Goal: Task Accomplishment & Management: Manage account settings

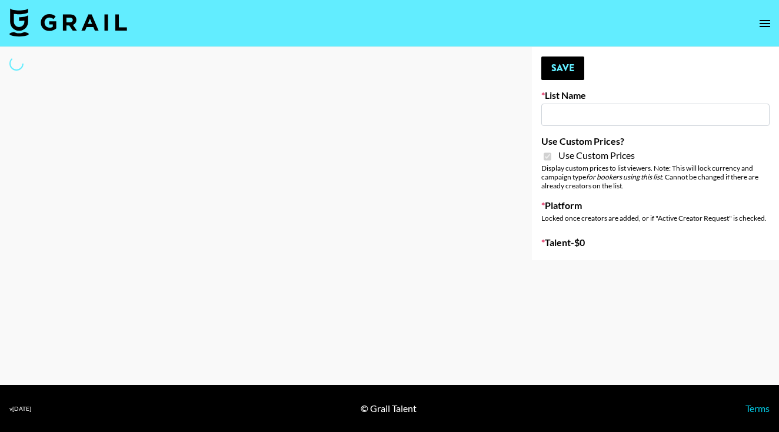
type input "FaceApp"
checkbox input "true"
select select "Brand"
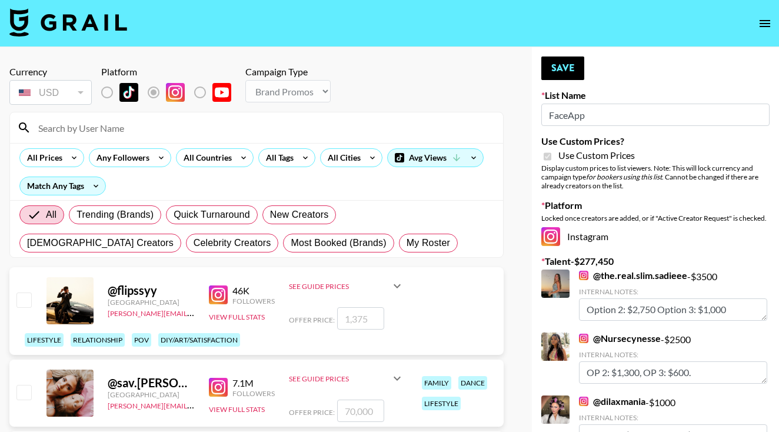
click at [129, 133] on input at bounding box center [263, 127] width 465 height 19
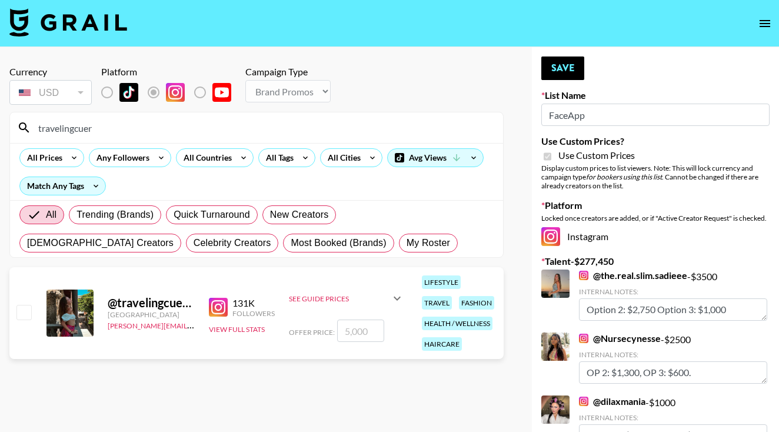
type input "travelingcuer"
click at [24, 310] on input "checkbox" at bounding box center [23, 312] width 14 height 14
checkbox input "true"
type input "5000"
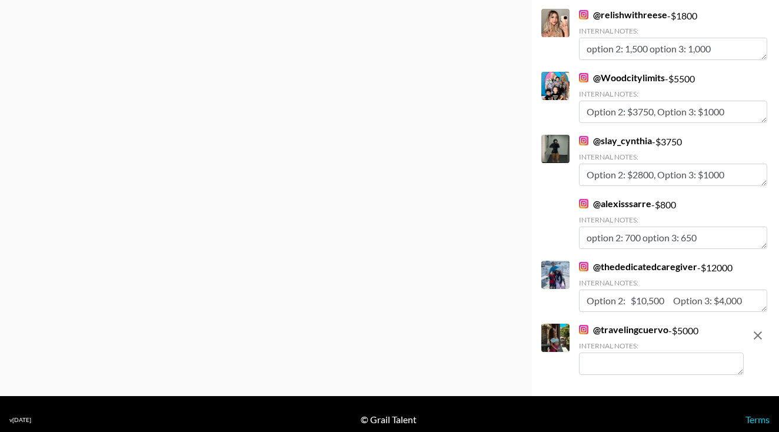
scroll to position [5305, 0]
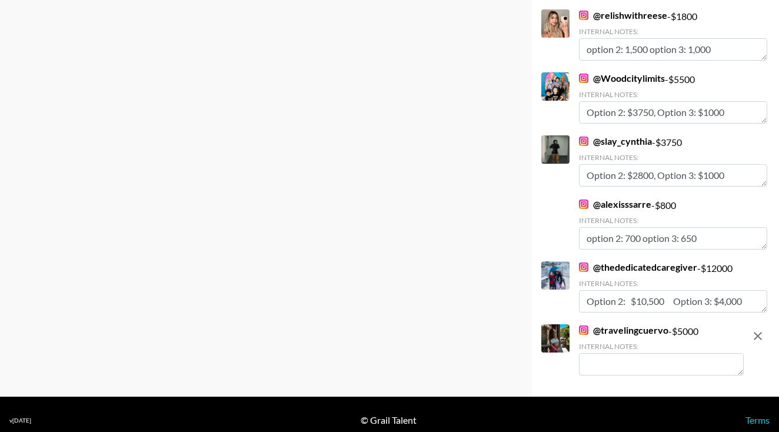
click at [622, 353] on textarea at bounding box center [661, 364] width 165 height 22
type textarea "o"
click at [700, 354] on textarea "Option 2: $4500, Option 3: 2,500" at bounding box center [661, 364] width 165 height 22
click at [607, 135] on link "@ slay_cynthia" at bounding box center [615, 141] width 73 height 12
click at [626, 72] on link "@ Woodcitylimits" at bounding box center [622, 78] width 86 height 12
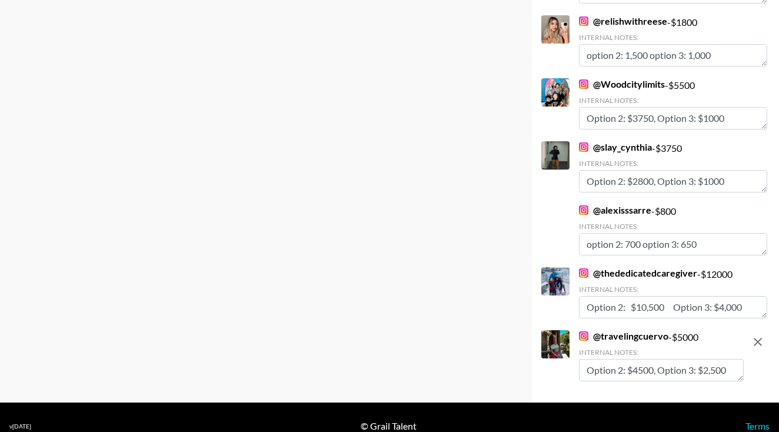
scroll to position [5302, 0]
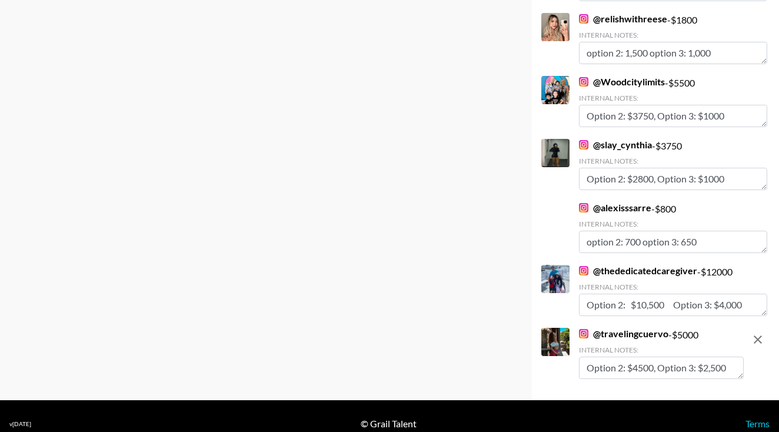
click at [641, 358] on textarea "Option 2: $4500, Option 3: $2,500" at bounding box center [661, 367] width 165 height 22
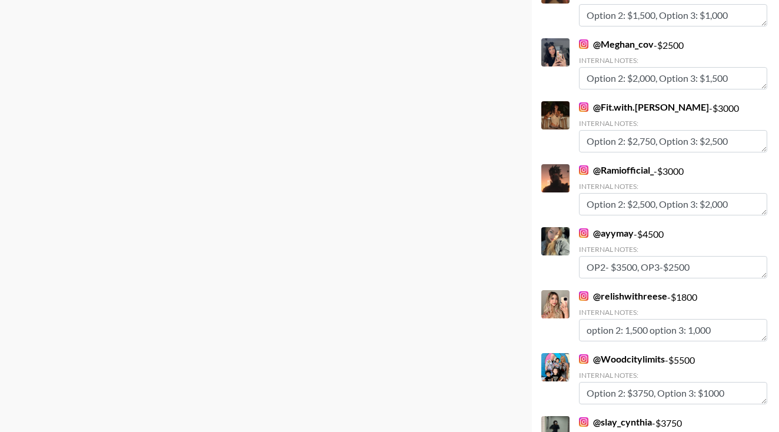
scroll to position [4949, 0]
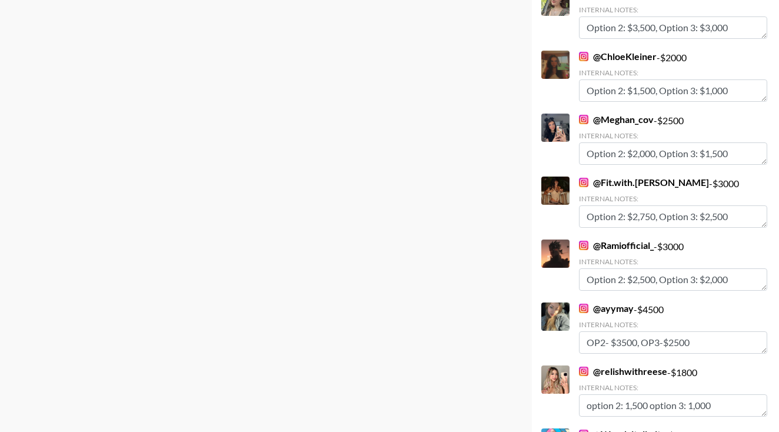
type textarea "Option 2: $4000, Option 3: $2,500"
click at [610, 176] on link "@ Fit.with.[PERSON_NAME]" at bounding box center [644, 182] width 130 height 12
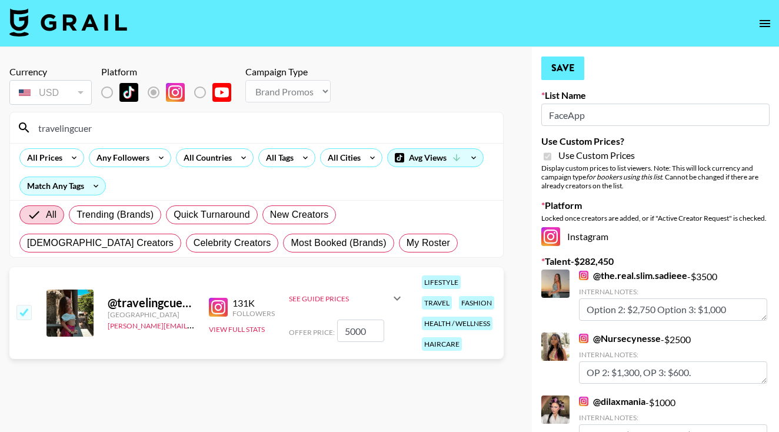
scroll to position [0, 0]
click at [572, 69] on button "Save" at bounding box center [562, 68] width 43 height 24
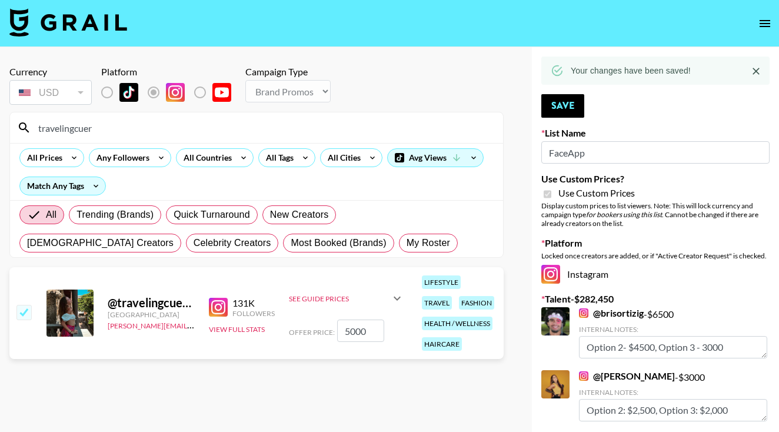
drag, startPoint x: 92, startPoint y: 132, endPoint x: 42, endPoint y: 125, distance: 50.4
click at [42, 125] on input "travelingcuer" at bounding box center [263, 127] width 465 height 19
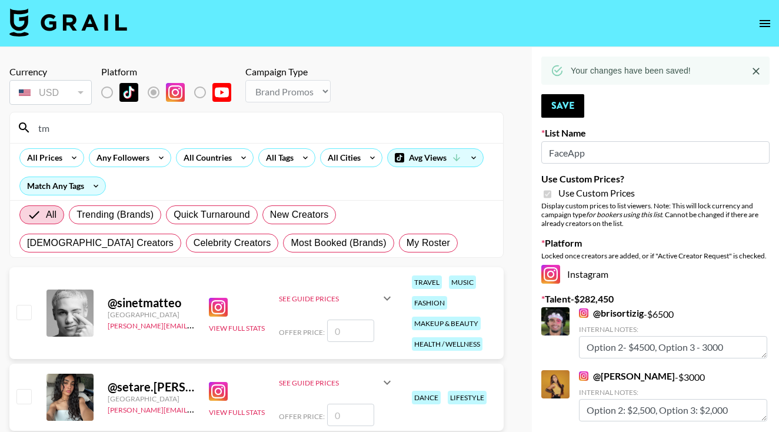
type input "t"
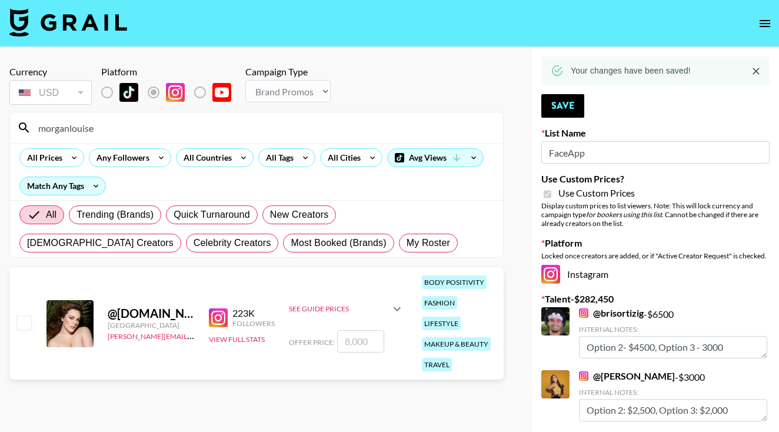
type input "morganlouise"
click at [21, 325] on input "checkbox" at bounding box center [23, 322] width 14 height 14
checkbox input "true"
type input "8000"
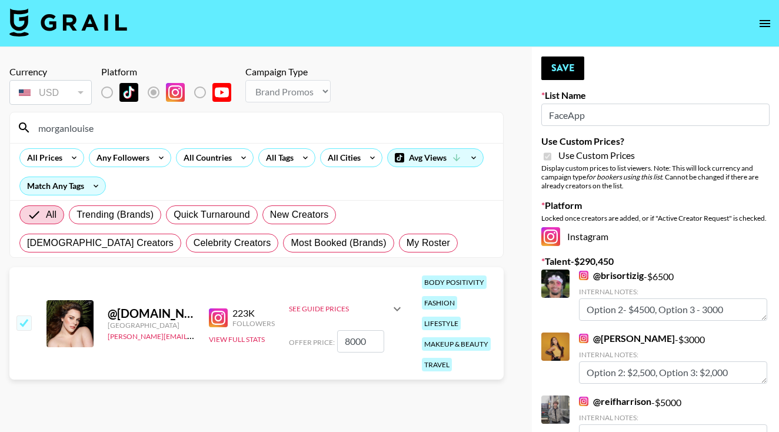
click at [344, 343] on input "8000" at bounding box center [360, 341] width 47 height 22
checkbox input "false"
checkbox input "true"
type input "4"
checkbox input "false"
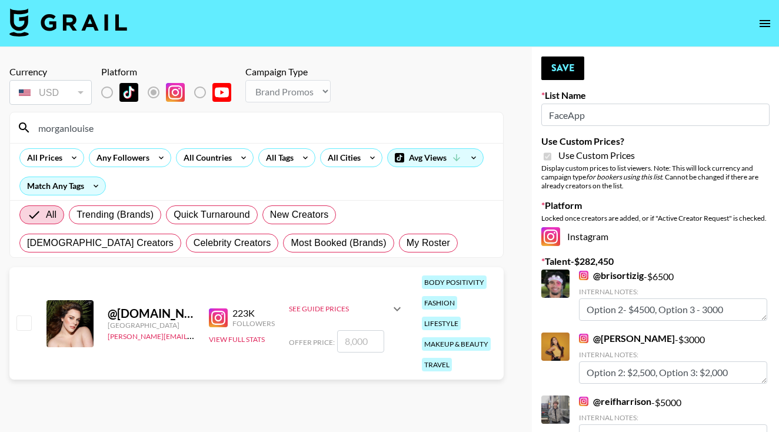
click at [24, 323] on input "checkbox" at bounding box center [23, 322] width 14 height 14
checkbox input "true"
click at [350, 343] on input "8000" at bounding box center [360, 341] width 47 height 22
type input "800"
checkbox input "false"
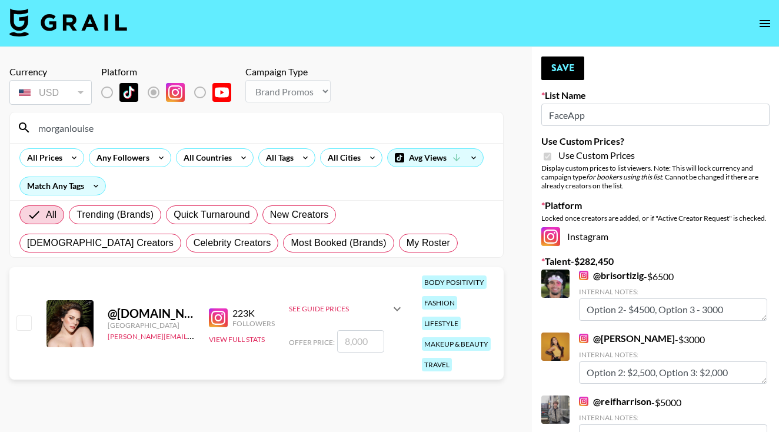
checkbox input "true"
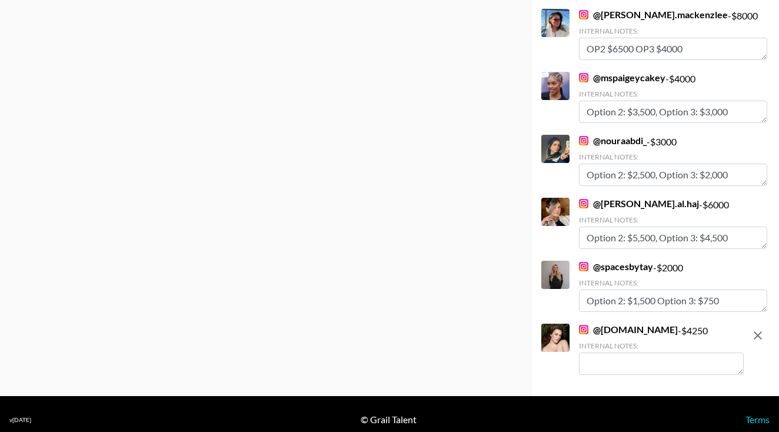
scroll to position [5368, 0]
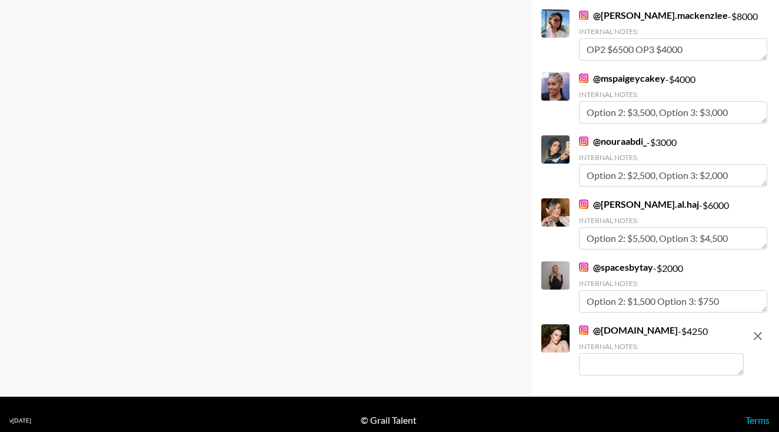
type input "4250"
click at [619, 360] on textarea at bounding box center [661, 364] width 165 height 22
click at [706, 353] on textarea "Option 2: 3750, Option 3: 2,000" at bounding box center [661, 364] width 165 height 22
click at [694, 353] on textarea "Option 2: 3750, Option 3: 2,250" at bounding box center [661, 364] width 165 height 22
click at [658, 9] on link "@ [PERSON_NAME].mackenzlee" at bounding box center [653, 15] width 149 height 12
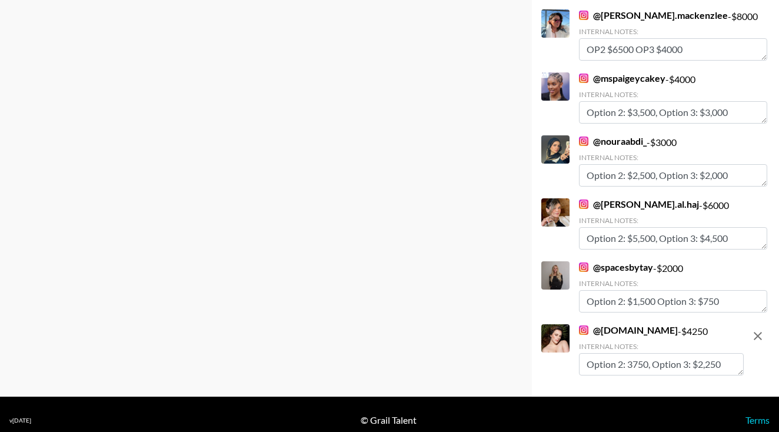
click at [627, 353] on textarea "Option 2: 3750, Option 3: $2,250" at bounding box center [661, 364] width 165 height 22
click at [644, 353] on textarea "Option 2: $3750, Option 3: $2,250" at bounding box center [661, 364] width 165 height 22
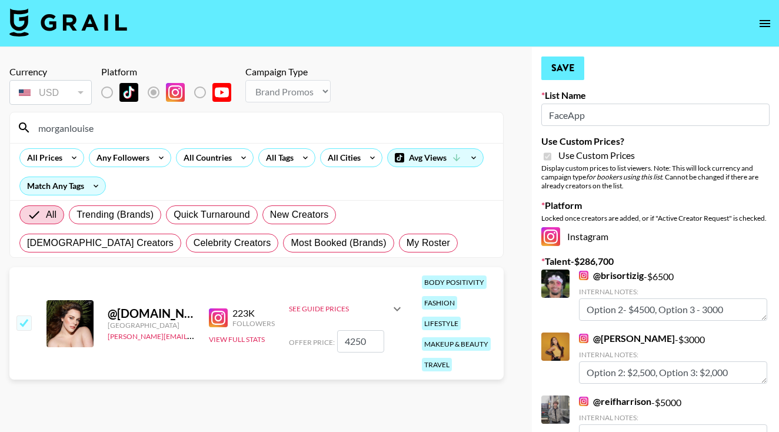
scroll to position [0, 0]
type textarea "Option 2: $3750, Option 3: $2,250"
click at [569, 69] on button "Save" at bounding box center [562, 68] width 43 height 24
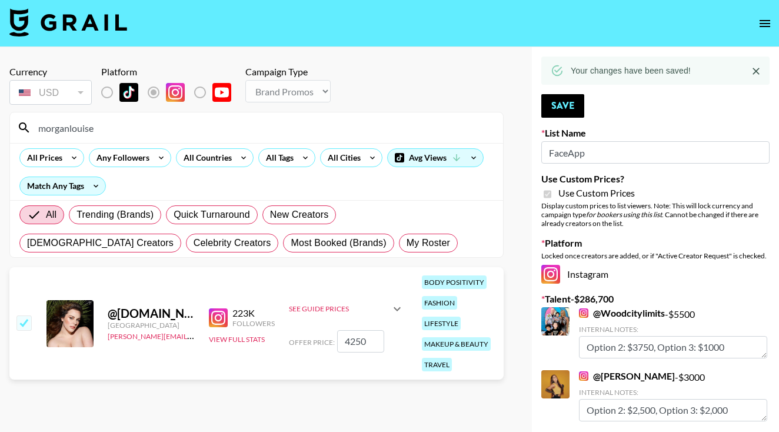
click at [122, 126] on input "morganlouise" at bounding box center [263, 127] width 465 height 19
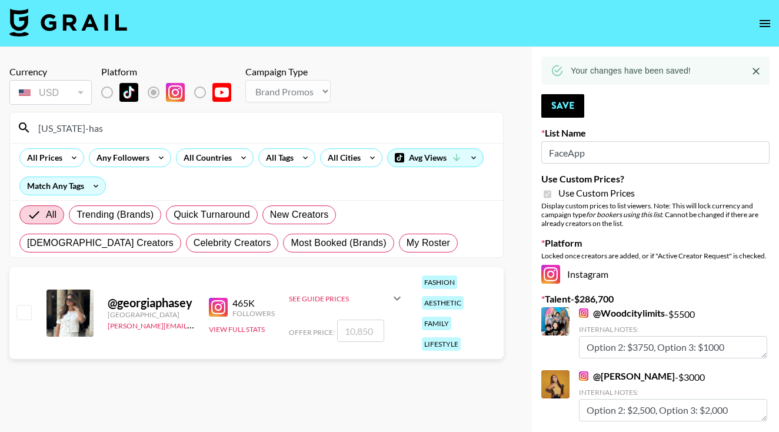
drag, startPoint x: 61, startPoint y: 238, endPoint x: 21, endPoint y: 300, distance: 73.7
click at [21, 300] on section "Currency USD USD ​ Platform Campaign Type Choose Type... Song Promos Brand Prom…" at bounding box center [256, 225] width 494 height 338
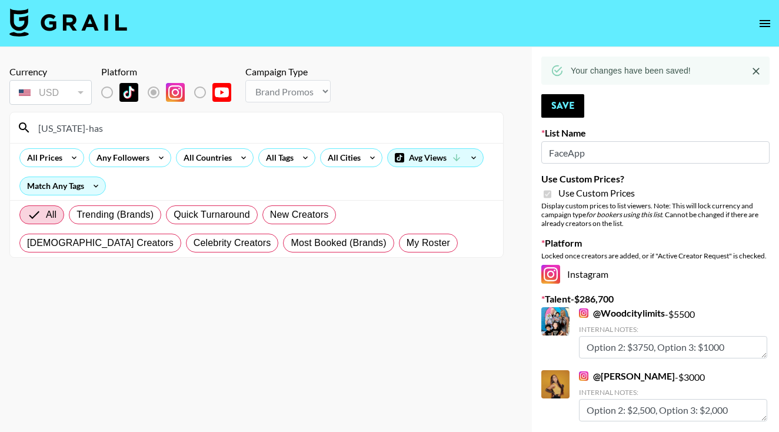
click at [153, 127] on input "[US_STATE]-has" at bounding box center [263, 127] width 465 height 19
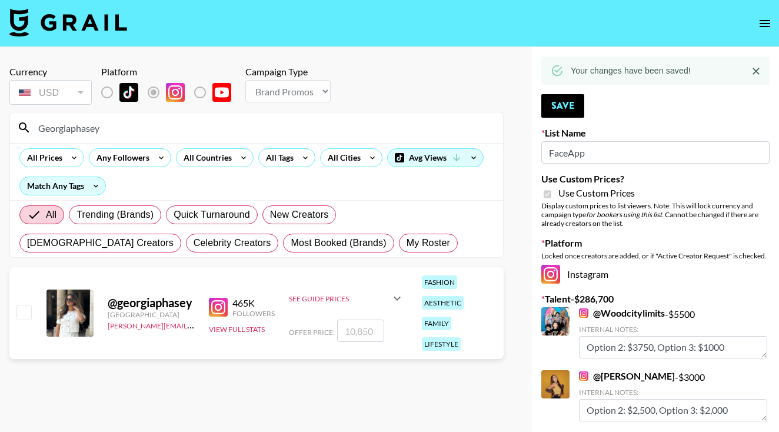
type input "Georgiaphasey"
click at [20, 305] on input "checkbox" at bounding box center [23, 312] width 14 height 14
checkbox input "true"
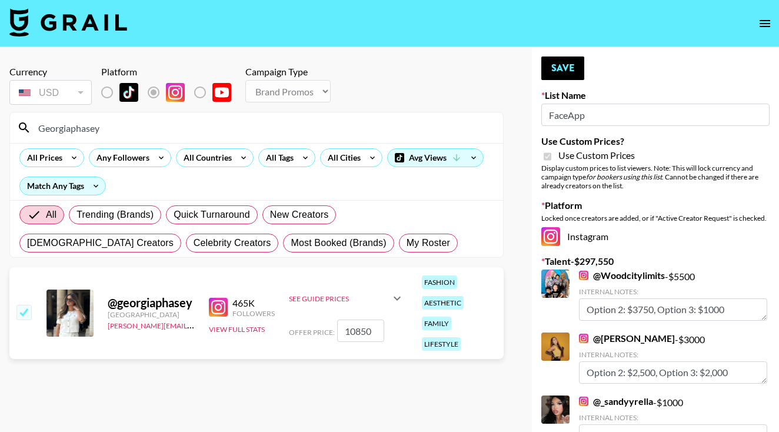
click at [355, 321] on input "10850" at bounding box center [360, 330] width 47 height 22
type input "8000"
click at [350, 324] on input "8000" at bounding box center [360, 330] width 47 height 22
checkbox input "false"
checkbox input "true"
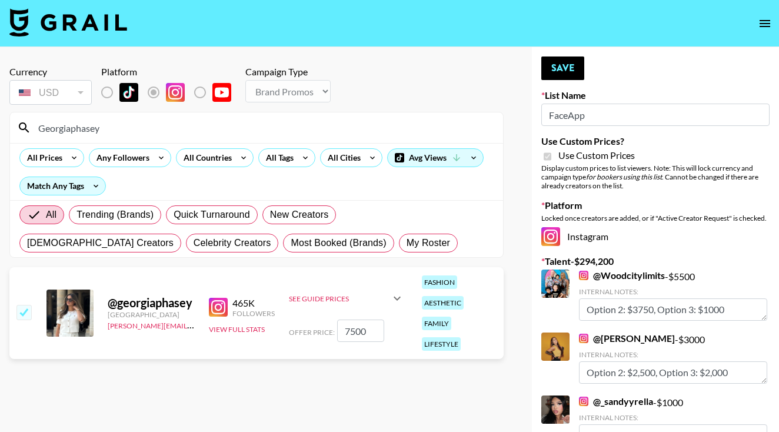
click at [352, 322] on input "7500" at bounding box center [360, 330] width 47 height 22
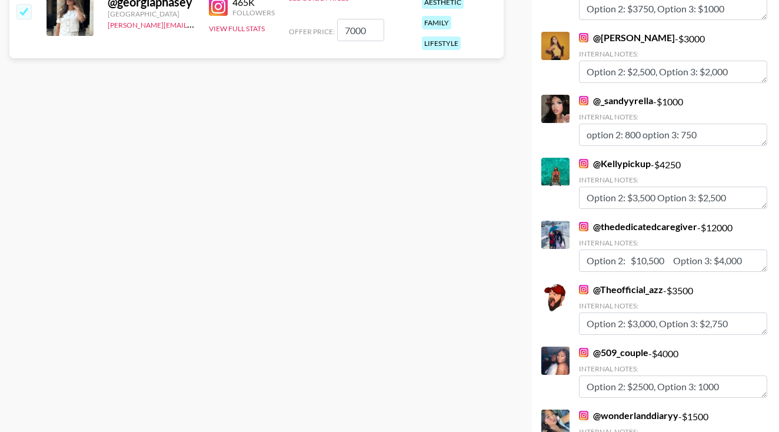
scroll to position [457, 0]
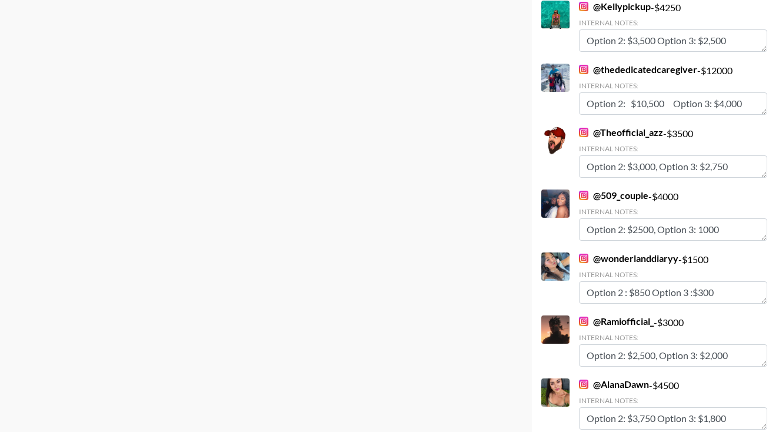
type input "7000"
click at [616, 66] on link "@ thededicatedcaregiver" at bounding box center [638, 70] width 118 height 12
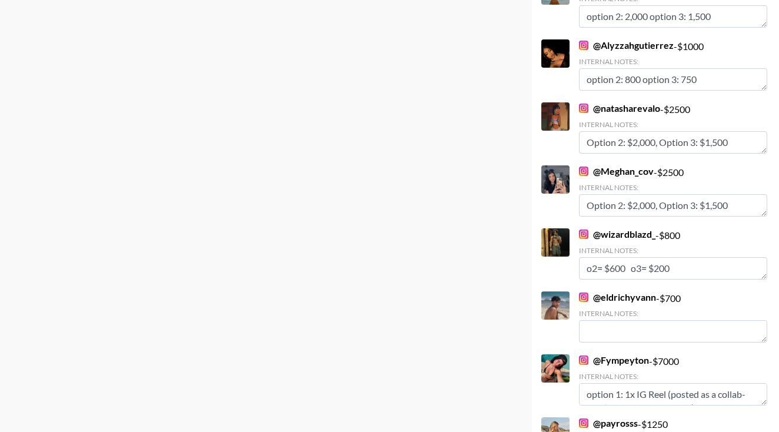
scroll to position [1112, 0]
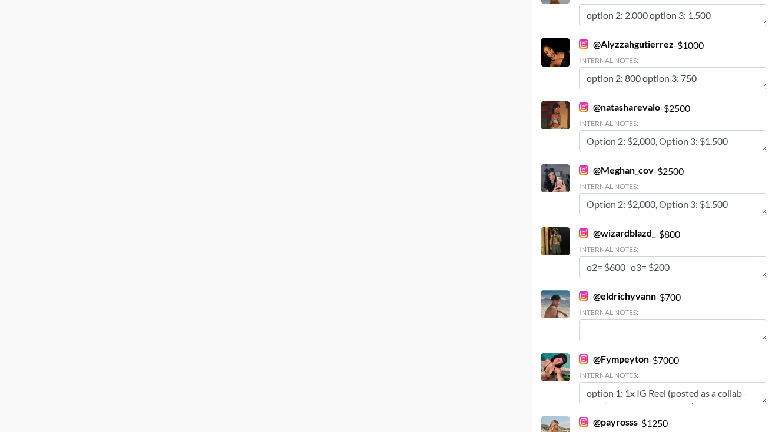
click at [601, 358] on link "@ Fympeyton" at bounding box center [614, 359] width 70 height 12
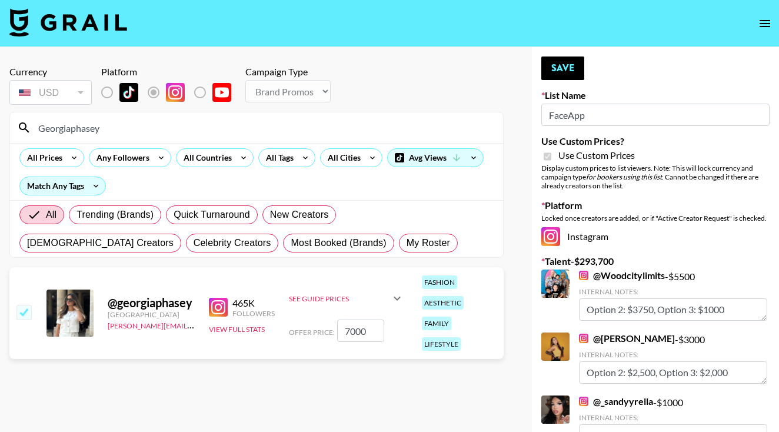
scroll to position [0, 0]
click at [558, 67] on button "Save" at bounding box center [562, 68] width 43 height 24
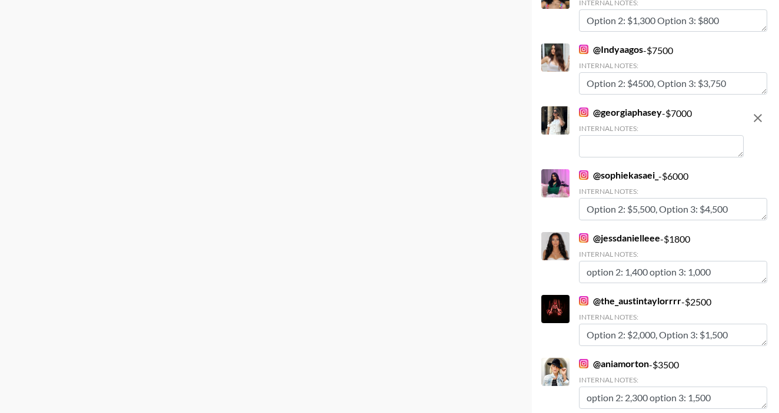
scroll to position [3473, 0]
click at [645, 141] on textarea at bounding box center [661, 146] width 165 height 22
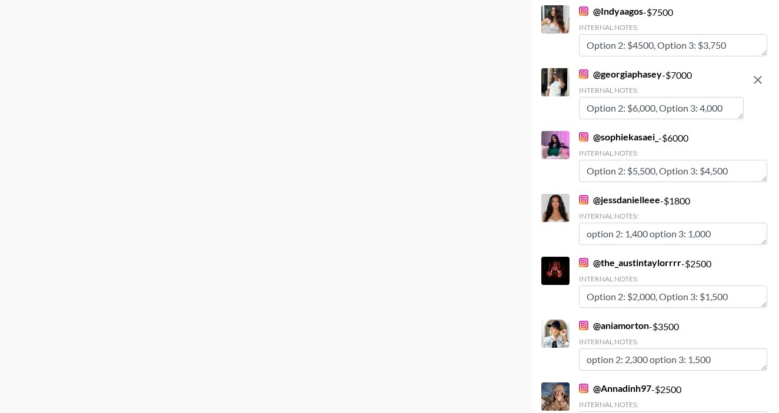
click at [706, 107] on textarea "Option 2: $6,000, Option 3: 4,000" at bounding box center [661, 108] width 165 height 22
click at [629, 12] on link "@ [GEOGRAPHIC_DATA]" at bounding box center [611, 11] width 64 height 12
click at [636, 108] on textarea "Option 2: $6,000, Option 3: 4,000" at bounding box center [661, 108] width 165 height 22
click at [705, 111] on textarea "Option 2: $5,750, Option 3: 4,000" at bounding box center [661, 108] width 165 height 22
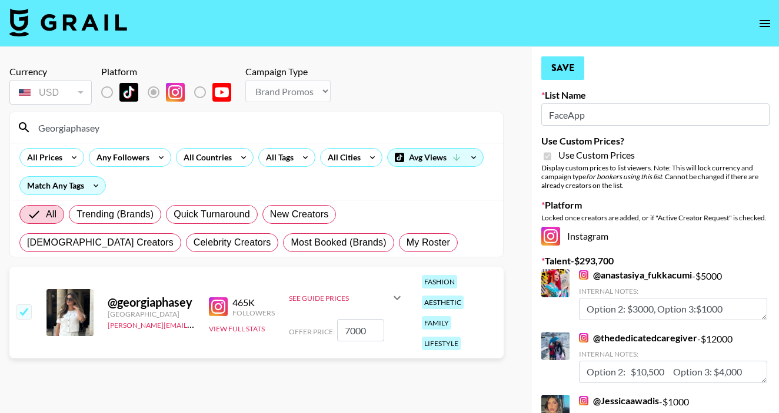
scroll to position [0, 0]
type textarea "Option 2: $5,750, Option 3: 4,000"
click at [561, 69] on button "Save" at bounding box center [562, 68] width 43 height 24
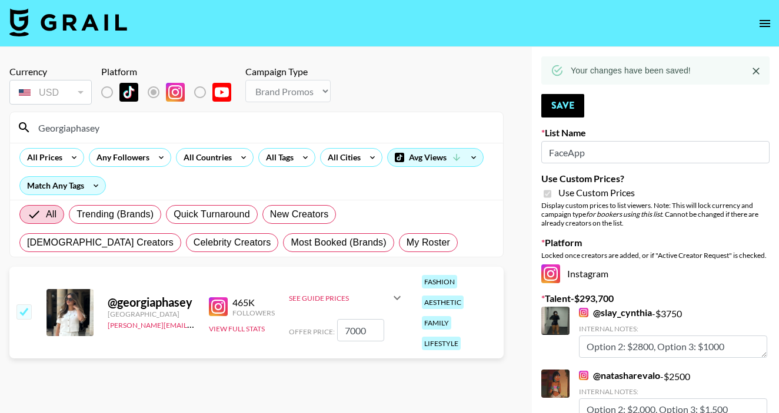
drag, startPoint x: 137, startPoint y: 118, endPoint x: 120, endPoint y: 122, distance: 17.5
click at [120, 121] on div "Georgiaphasey" at bounding box center [256, 127] width 493 height 31
click at [120, 123] on input "Georgiaphasey" at bounding box center [263, 127] width 465 height 19
drag, startPoint x: 120, startPoint y: 123, endPoint x: 69, endPoint y: 120, distance: 50.7
click at [70, 121] on input "Georgiaphasey" at bounding box center [263, 127] width 465 height 19
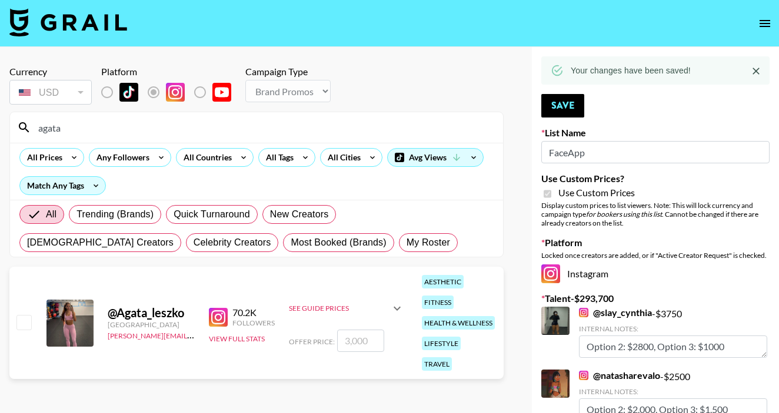
type input "agata"
click at [26, 323] on input "checkbox" at bounding box center [23, 322] width 14 height 14
checkbox input "true"
type input "3000"
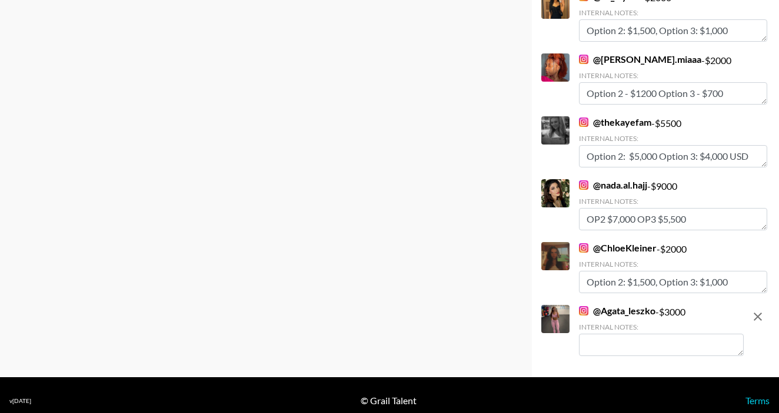
scroll to position [5512, 0]
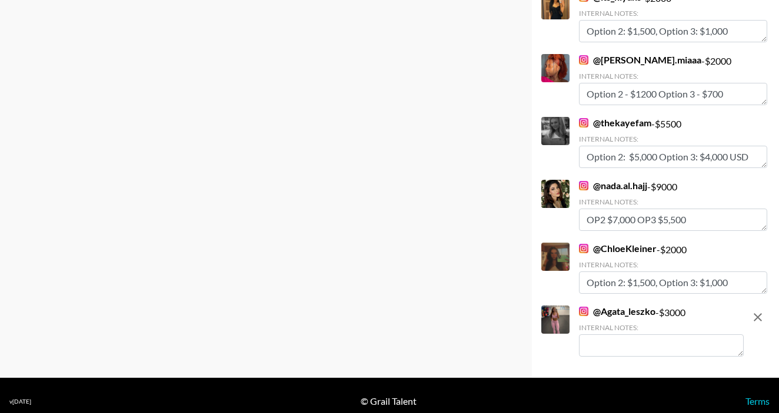
click at [634, 335] on textarea at bounding box center [661, 346] width 165 height 22
click at [649, 54] on link "@ Bianca.miaaa" at bounding box center [640, 60] width 122 height 12
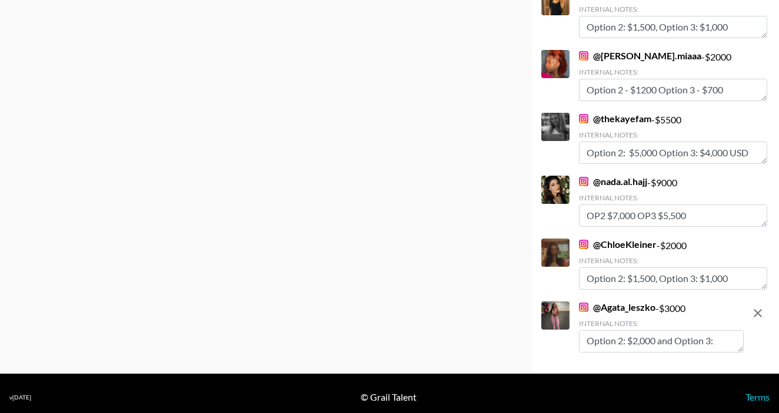
scroll to position [5512, 0]
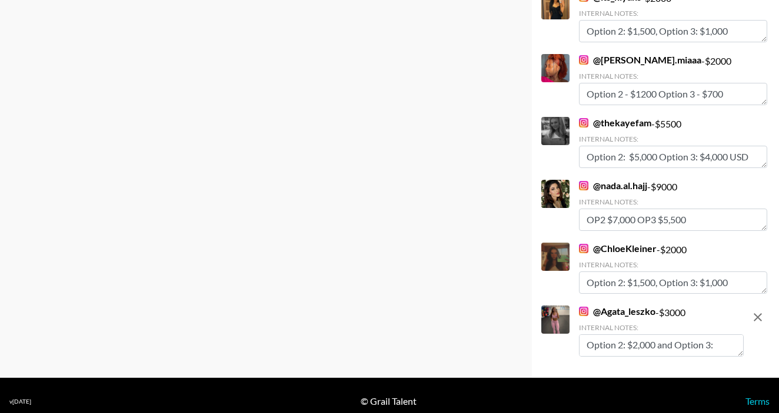
click at [649, 335] on textarea "Option 2: $2,000 and Option 3: 1,250" at bounding box center [661, 346] width 165 height 22
click at [601, 335] on textarea "Option 2: $2,250 and Option 3: 1,250" at bounding box center [661, 346] width 165 height 22
click at [639, 243] on link "@ ChloeKleiner" at bounding box center [618, 249] width 78 height 12
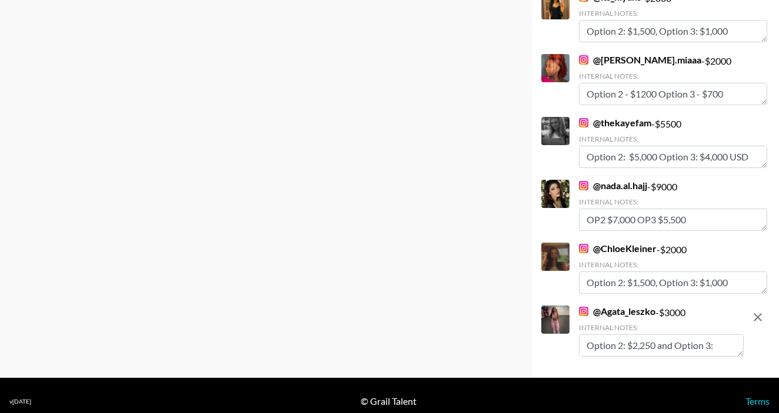
click at [650, 336] on textarea "Option 2: $2,250 and Option 3: 1,250" at bounding box center [661, 346] width 165 height 22
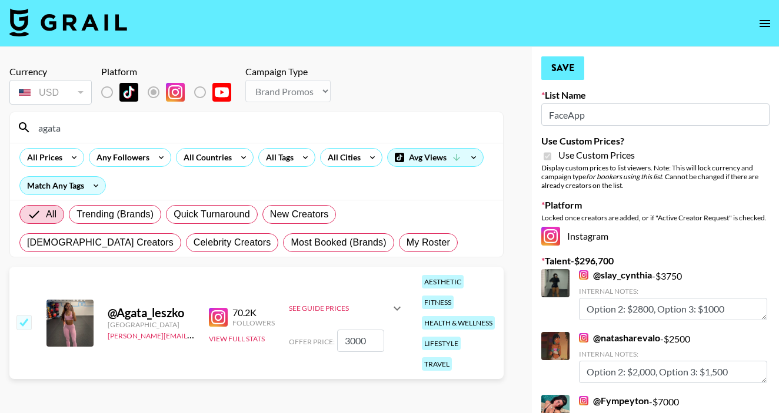
type textarea "Option 2: $2,000 and Option 3: 1,250"
click at [561, 62] on button "Save" at bounding box center [562, 68] width 43 height 24
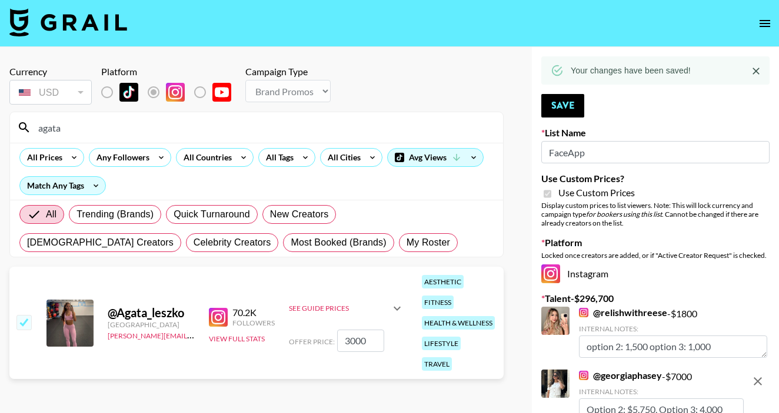
drag, startPoint x: 164, startPoint y: 136, endPoint x: 36, endPoint y: 126, distance: 128.0
click at [36, 126] on input "agata" at bounding box center [263, 127] width 465 height 19
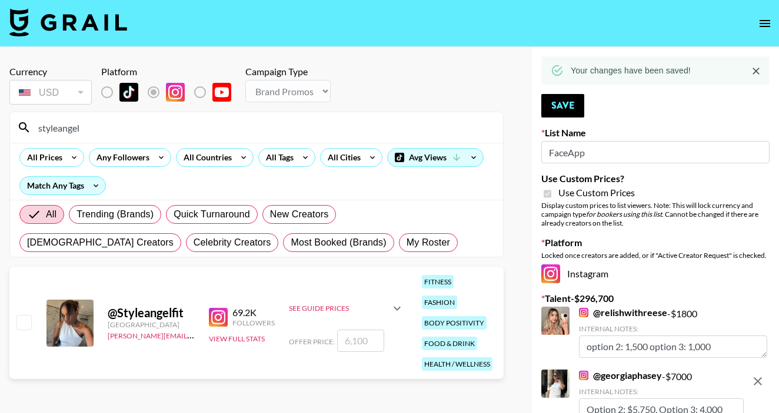
type input "styleangel"
click at [18, 315] on input "checkbox" at bounding box center [23, 322] width 14 height 14
checkbox input "true"
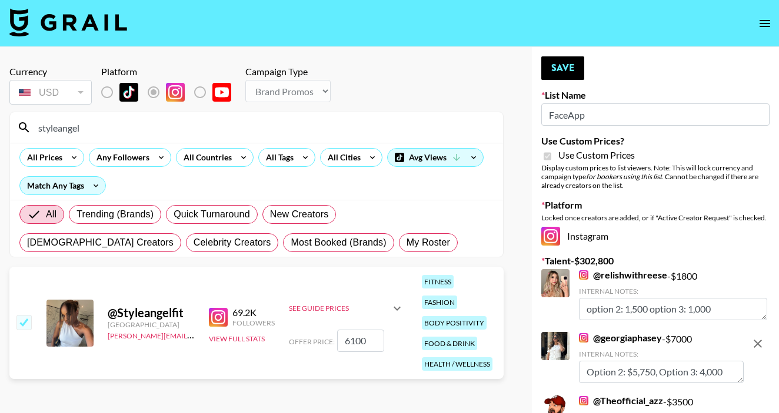
click at [348, 331] on input "6100" at bounding box center [360, 341] width 47 height 22
type input "2500"
click at [553, 67] on button "Save" at bounding box center [562, 68] width 43 height 24
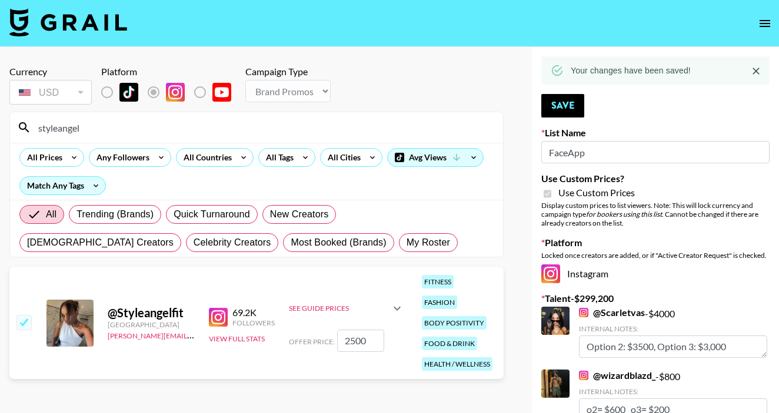
scroll to position [1238, 0]
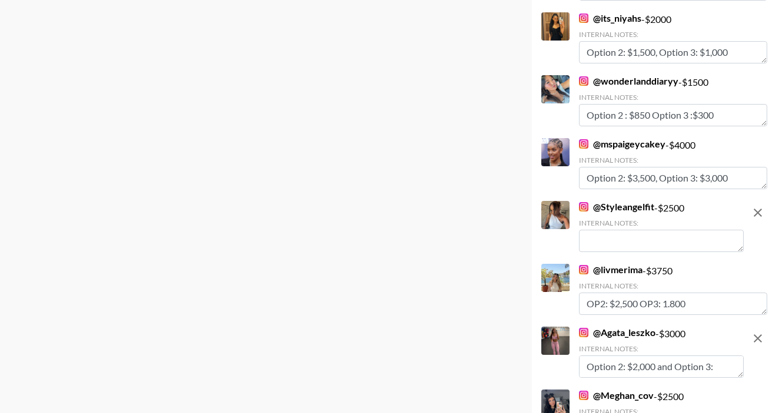
click at [601, 237] on textarea at bounding box center [661, 241] width 165 height 22
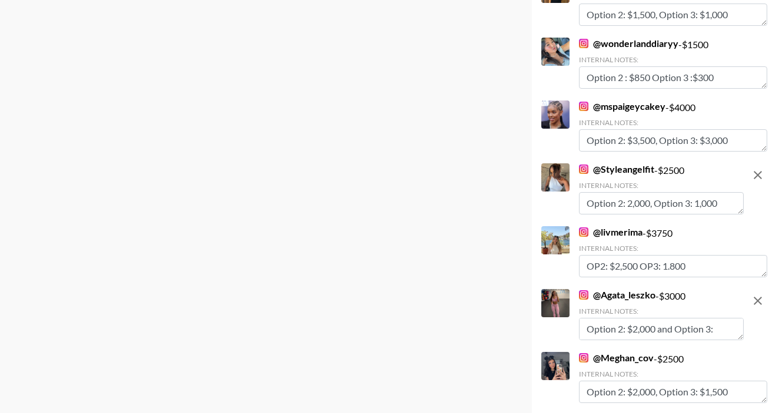
click at [699, 201] on textarea "Option 2: 2,000, Option 3: 1,000" at bounding box center [661, 203] width 165 height 22
click at [698, 201] on textarea "Option 2: 2,000, Option 3: 1,000" at bounding box center [661, 203] width 165 height 22
click at [714, 202] on textarea "Option 2: 2,000, Option 3: $1,000" at bounding box center [661, 203] width 165 height 22
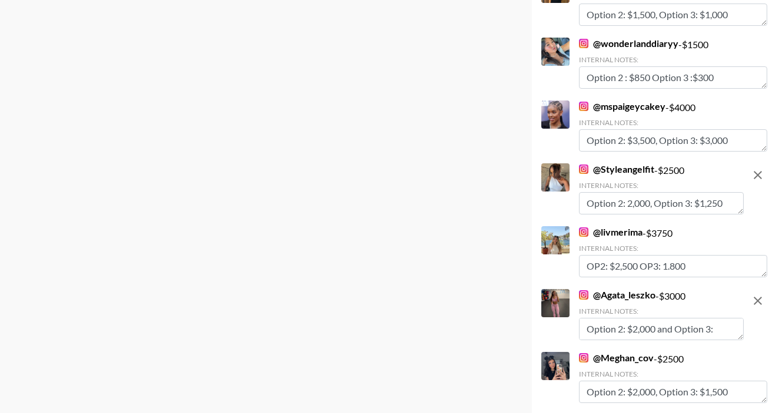
click at [629, 203] on textarea "Option 2: 2,000, Option 3: $1,250" at bounding box center [661, 203] width 165 height 22
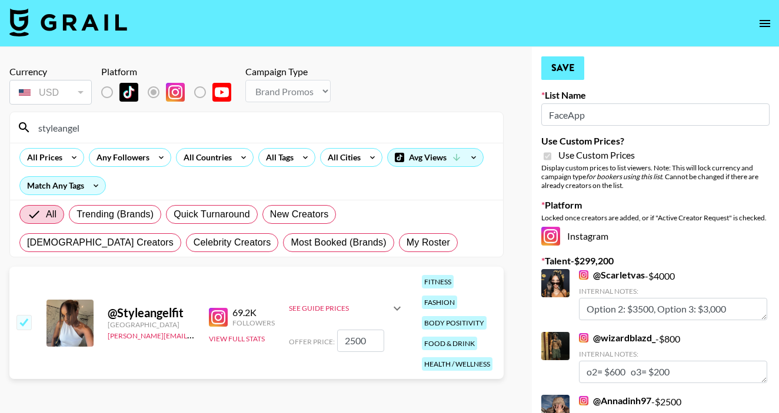
scroll to position [0, 0]
type textarea "Option 2: $2,000, Option 3: $1,250"
click at [572, 70] on button "Save" at bounding box center [562, 68] width 43 height 24
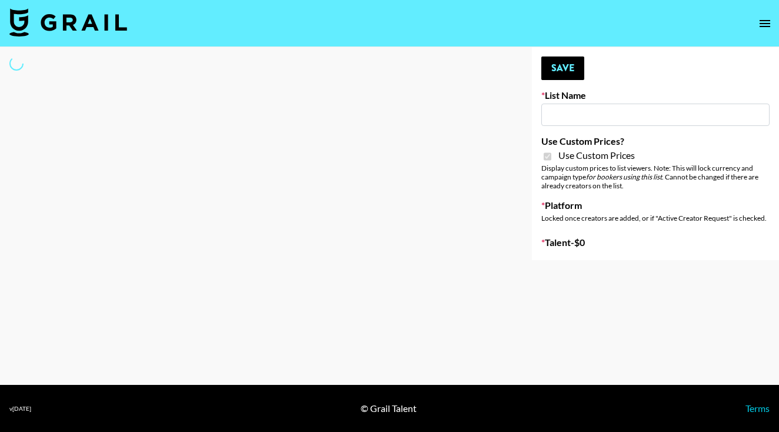
type input "FaceApp"
checkbox input "true"
select select "Brand"
